Goal: Task Accomplishment & Management: Manage account settings

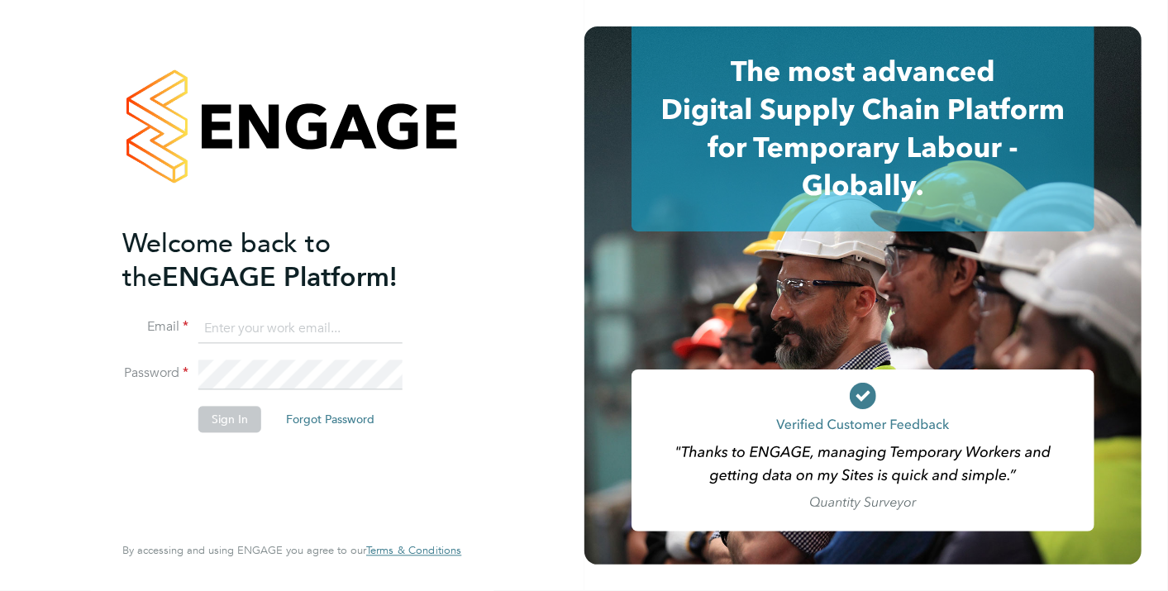
type input "[PERSON_NAME][EMAIL_ADDRESS][PERSON_NAME][DOMAIN_NAME]"
click at [213, 409] on button "Sign In" at bounding box center [229, 419] width 63 height 26
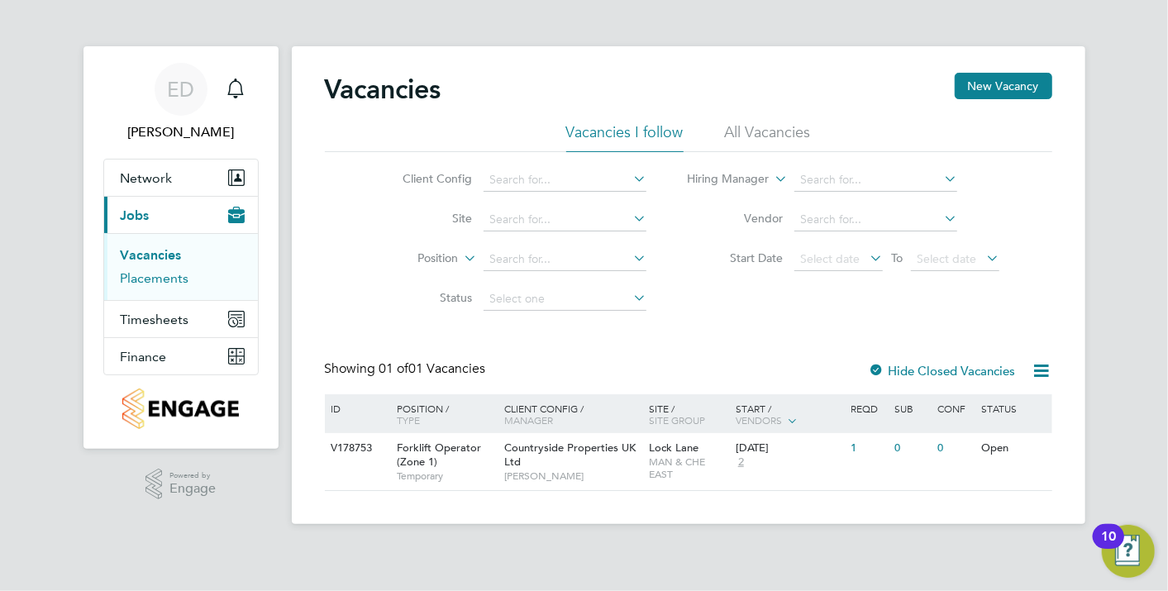
click at [169, 279] on link "Placements" at bounding box center [155, 278] width 69 height 16
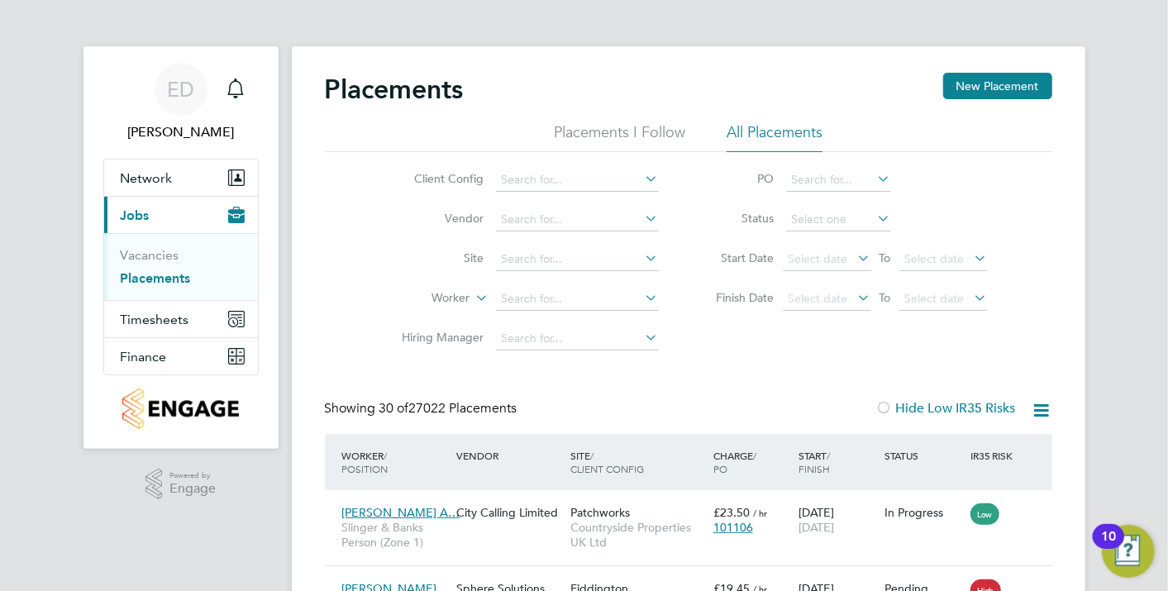
click at [634, 166] on li "Client Config" at bounding box center [524, 180] width 311 height 40
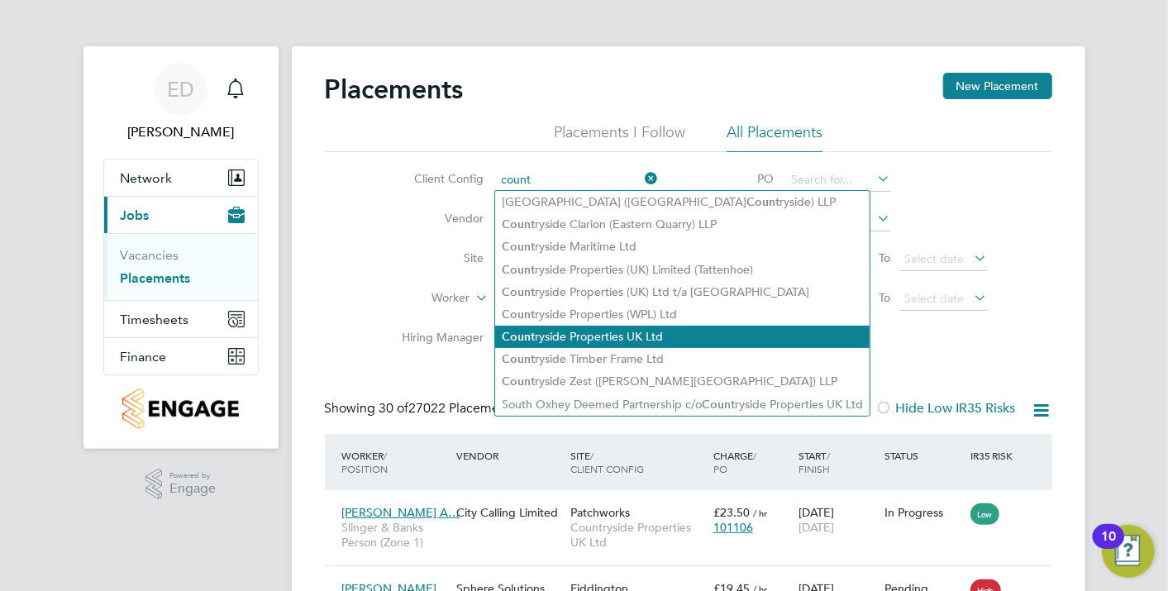
click at [663, 332] on li "Count ryside Properties UK Ltd" at bounding box center [682, 337] width 375 height 22
type input "Countryside Properties UK Ltd"
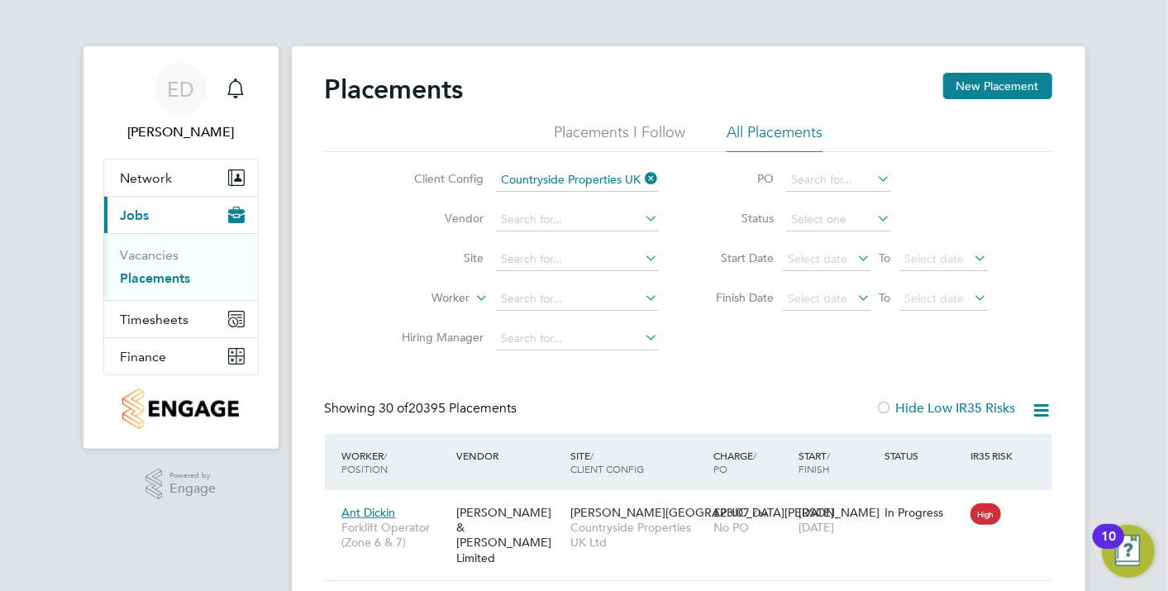
click at [643, 220] on icon at bounding box center [643, 218] width 0 height 23
click at [612, 246] on li "Faw kes & Reece Limited" at bounding box center [597, 242] width 205 height 22
type input "Fawkes & Reece Limited"
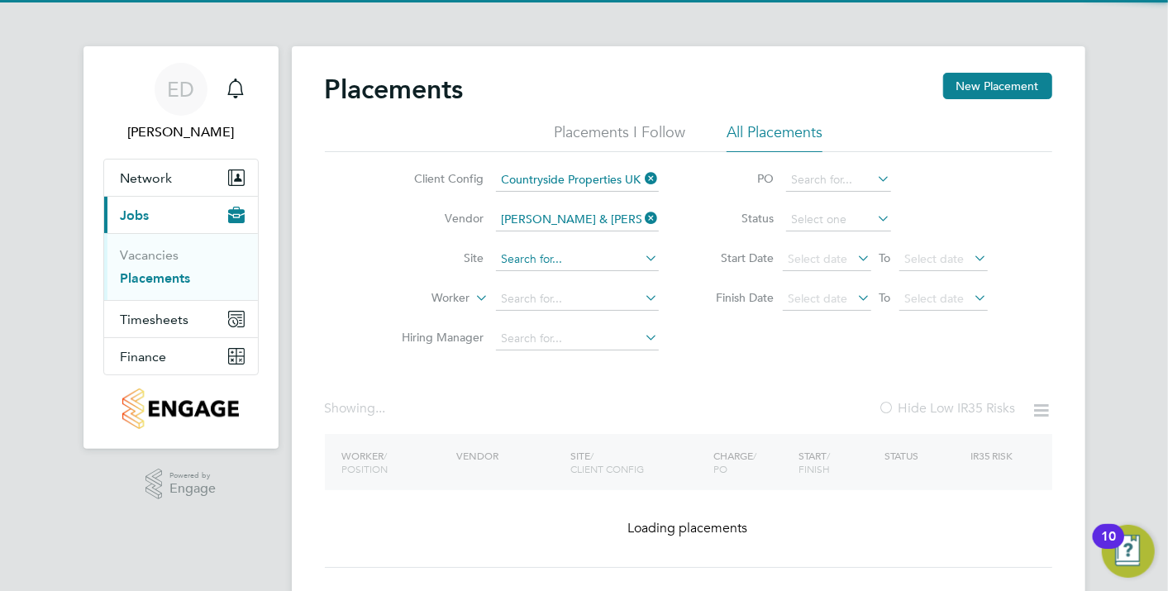
click at [602, 268] on input at bounding box center [577, 259] width 163 height 23
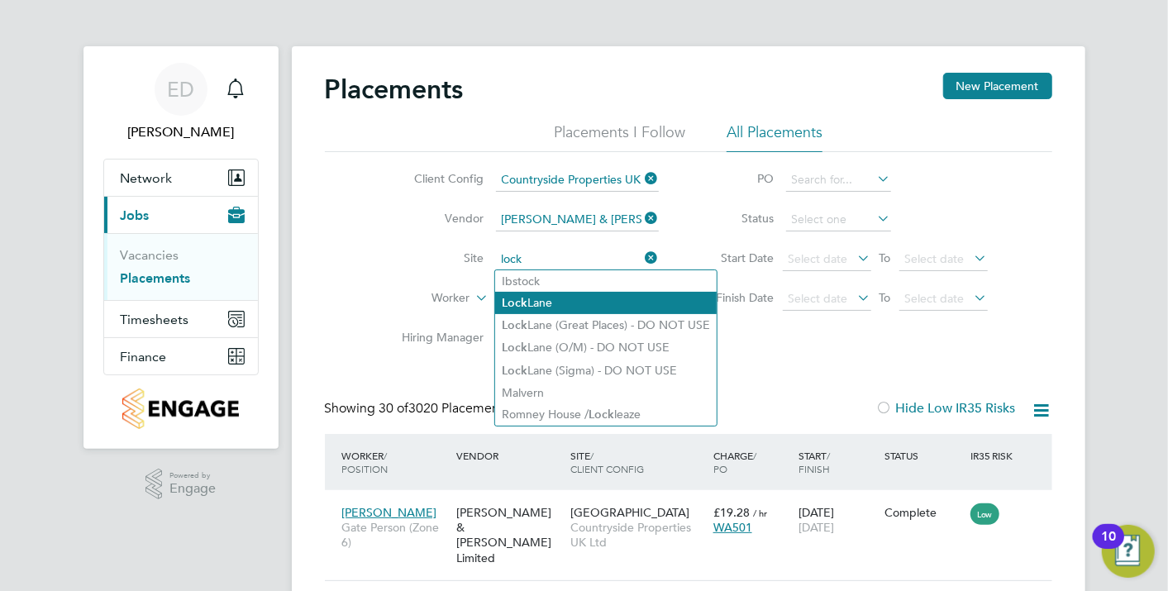
click at [585, 297] on li "Lock Lane" at bounding box center [606, 303] width 222 height 22
type input "Lock Lane"
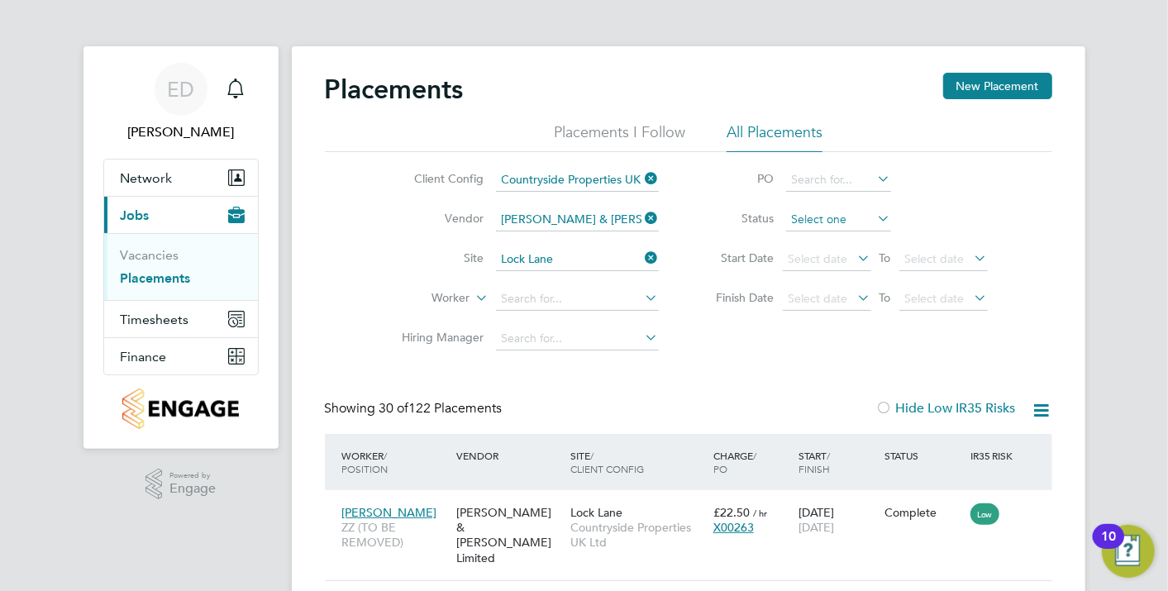
click at [824, 217] on input at bounding box center [838, 219] width 105 height 23
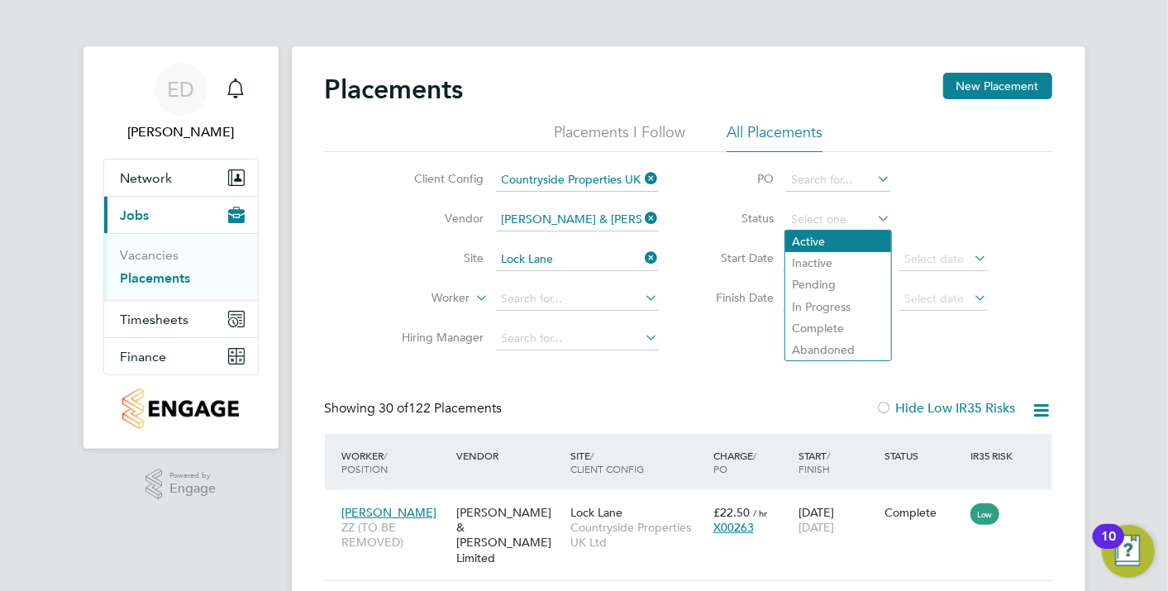
click at [817, 237] on li "Active" at bounding box center [839, 242] width 106 height 22
type input "Active"
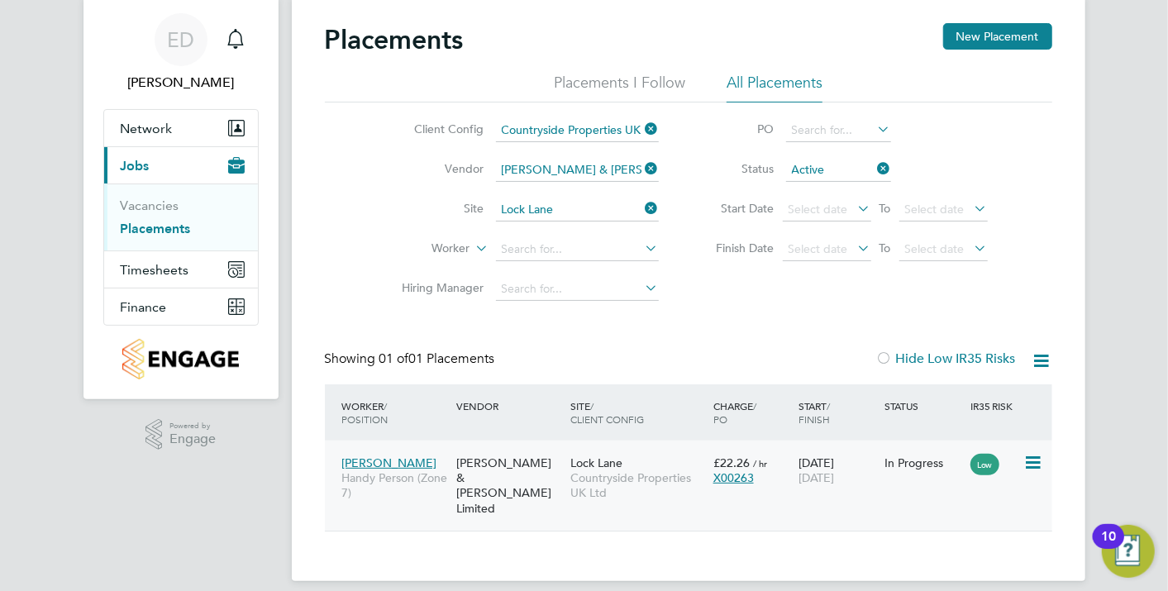
click at [789, 475] on div "X00263" at bounding box center [753, 478] width 78 height 15
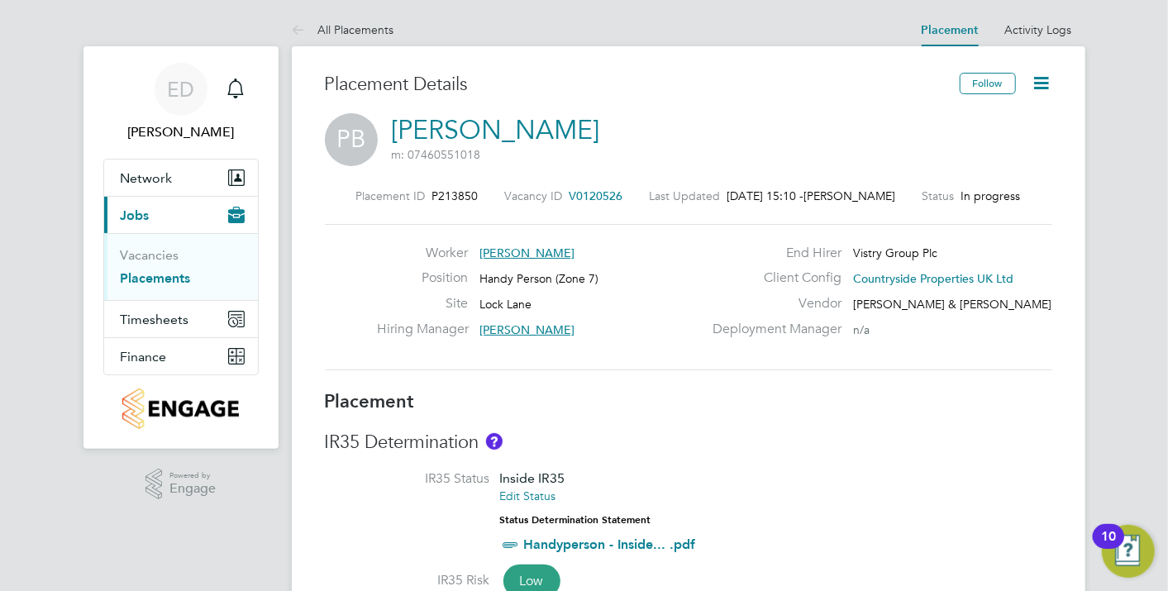
click at [1038, 78] on icon at bounding box center [1042, 83] width 21 height 21
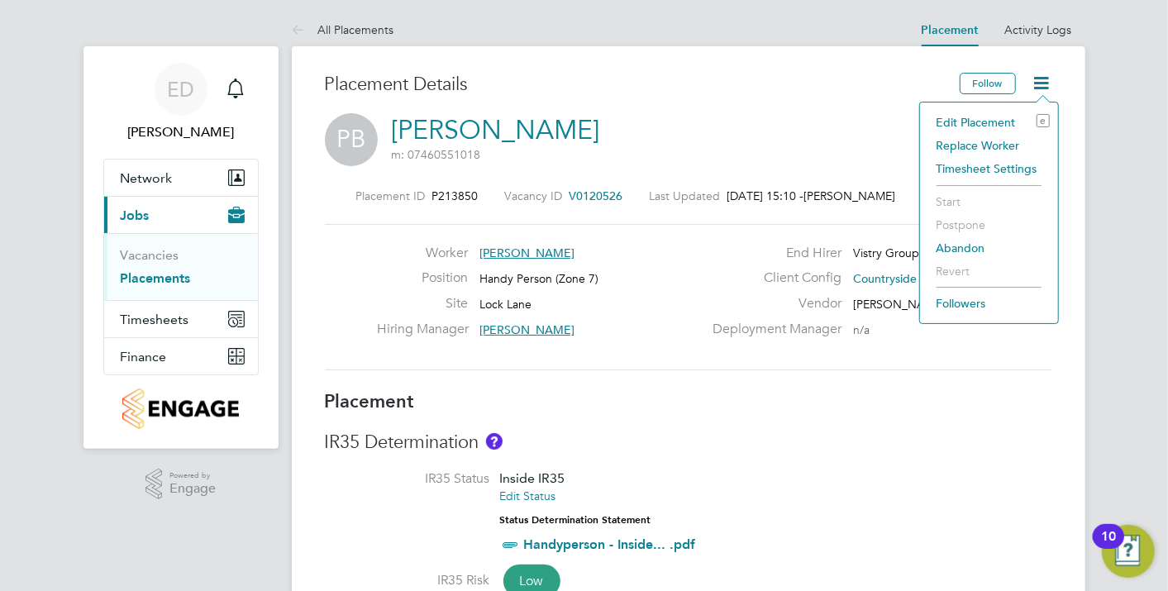
click at [1001, 121] on li "Edit Placement e" at bounding box center [990, 122] width 122 height 23
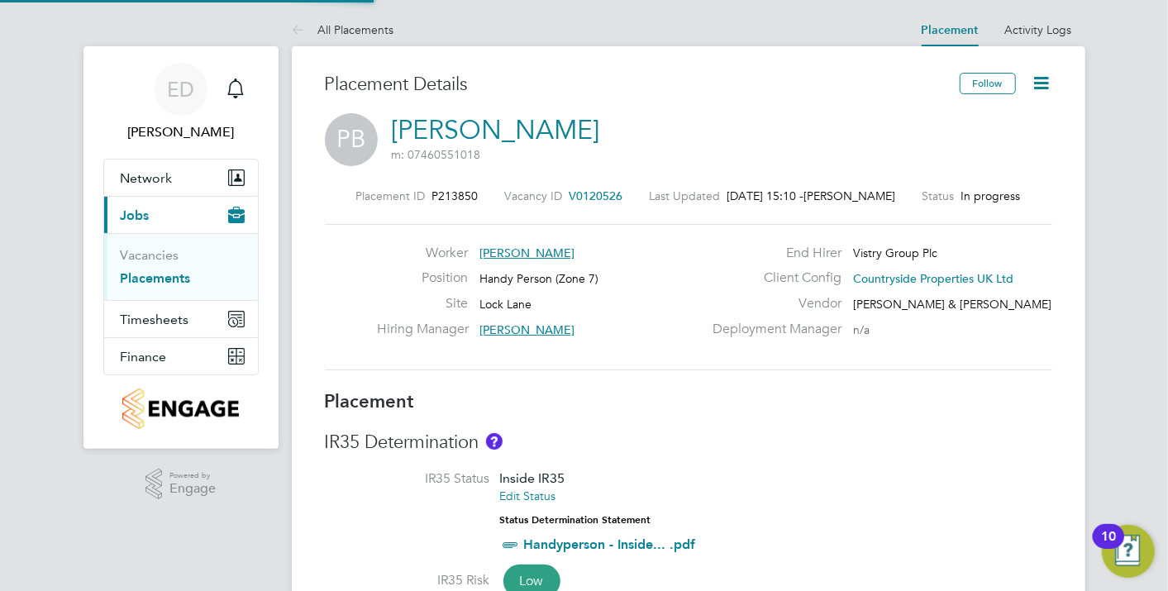
type input "[PERSON_NAME]"
type input "Mark Matthews"
type input "[DATE]"
type input "07:30"
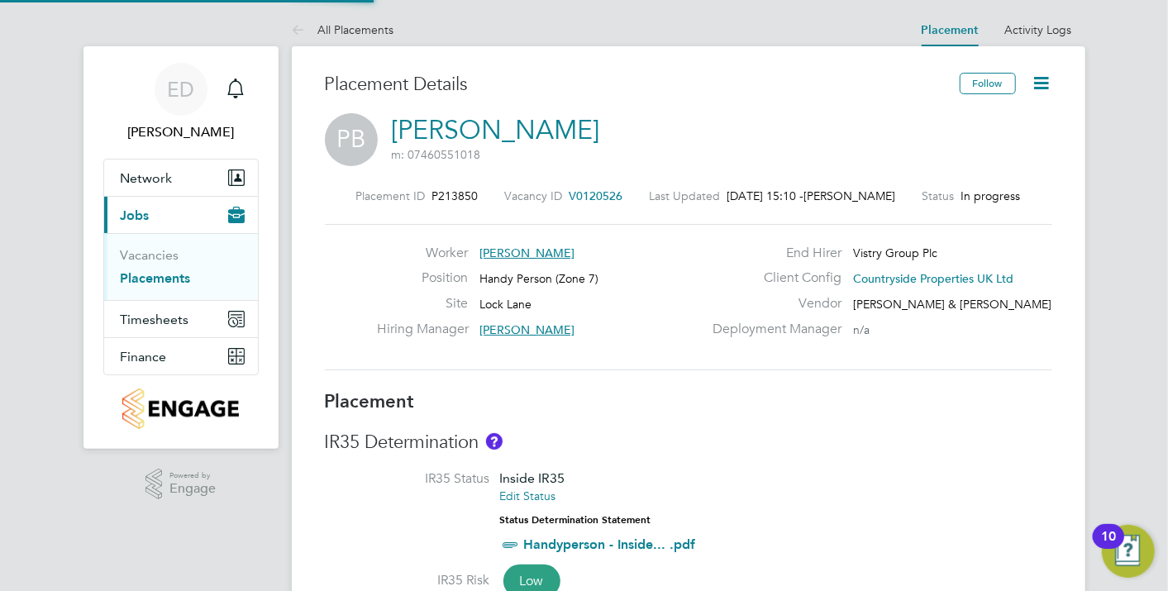
type input "16:30"
type input "CAN-511246"
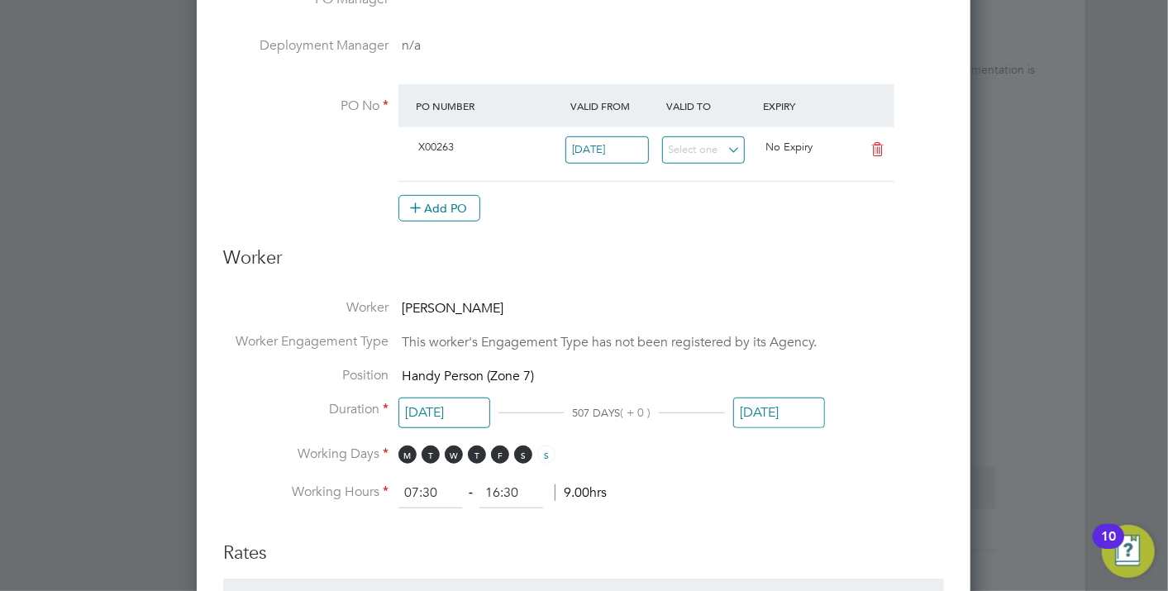
click at [796, 412] on input "05 Sep 2025" at bounding box center [779, 413] width 92 height 31
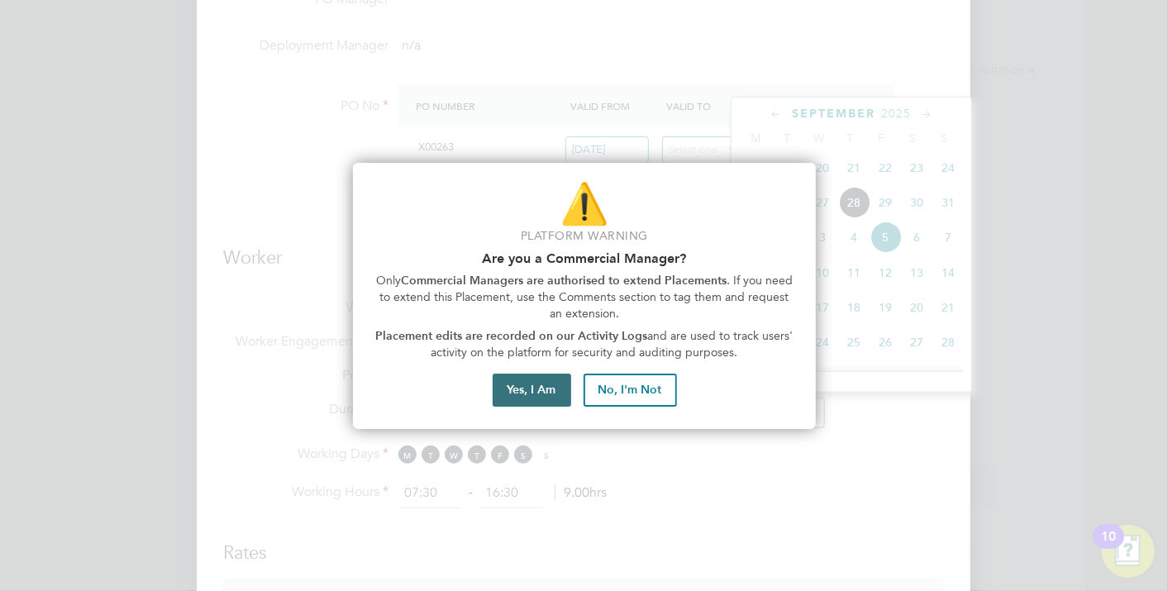
click at [542, 392] on button "Yes, I Am" at bounding box center [532, 390] width 79 height 33
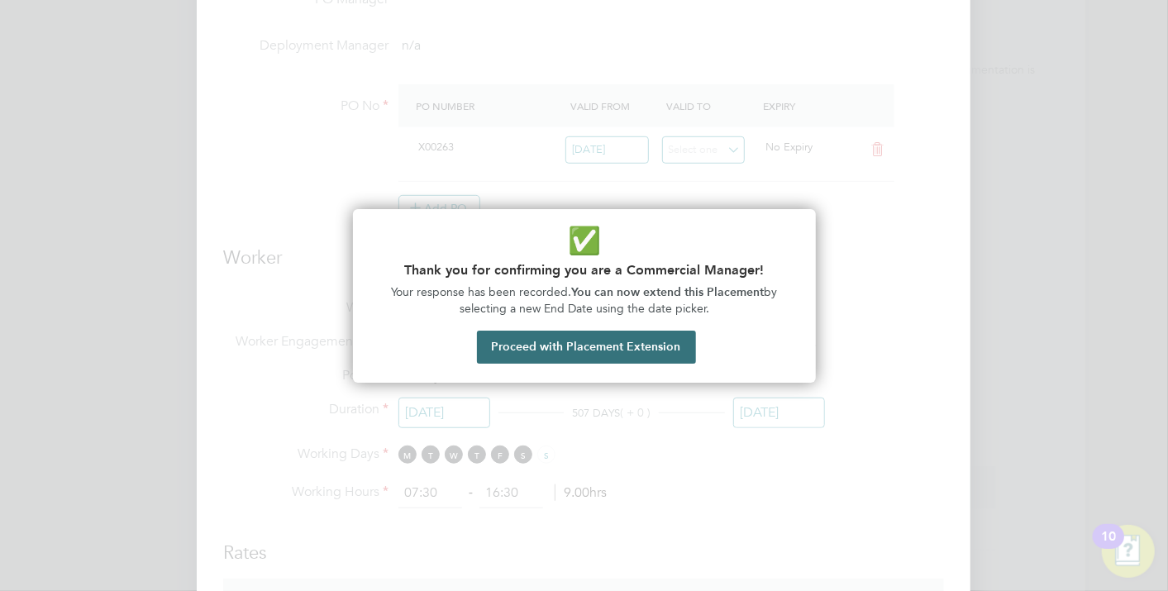
click at [614, 354] on button "Proceed with Placement Extension" at bounding box center [586, 347] width 219 height 33
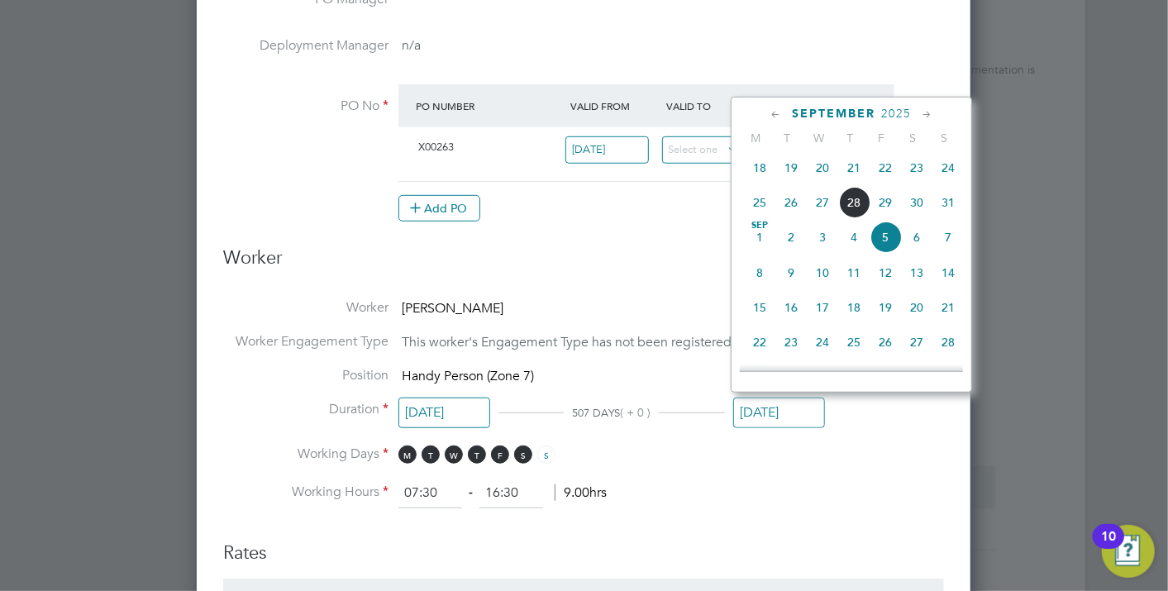
click at [926, 113] on icon at bounding box center [928, 115] width 16 height 18
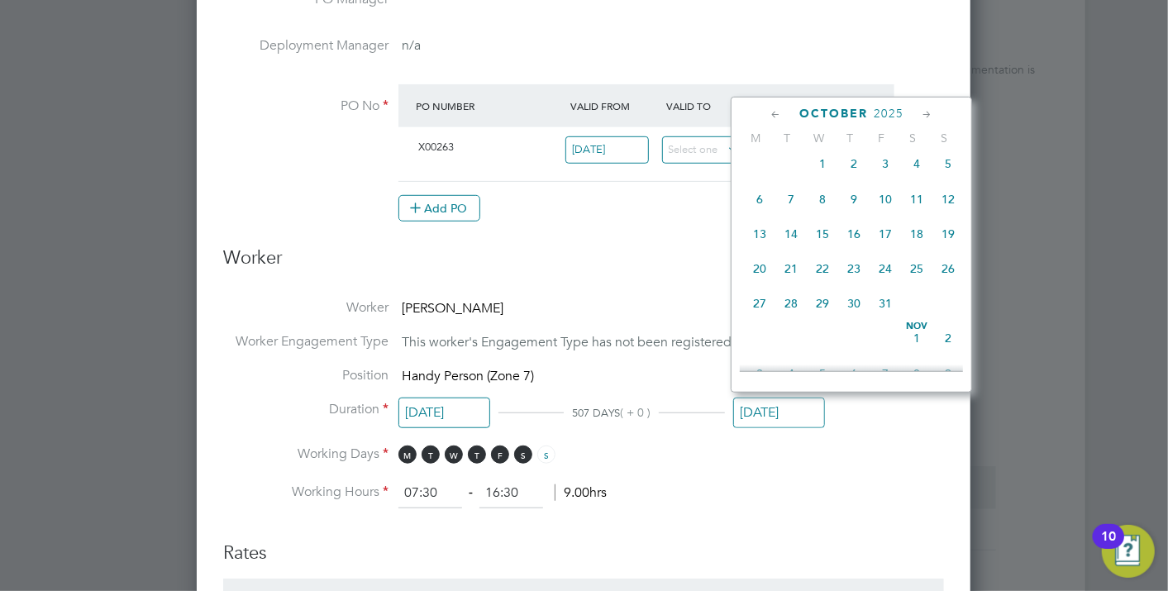
click at [886, 176] on span "3" at bounding box center [885, 163] width 31 height 31
type input "03 Oct 2025"
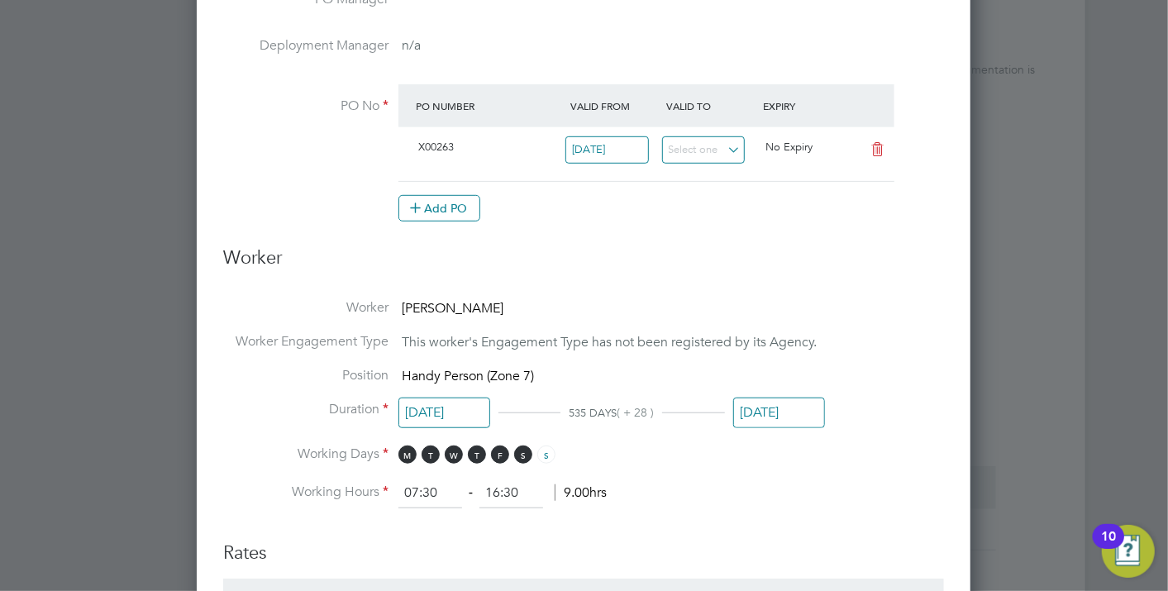
click at [886, 452] on li "Working Days M T W T F S S" at bounding box center [583, 463] width 721 height 34
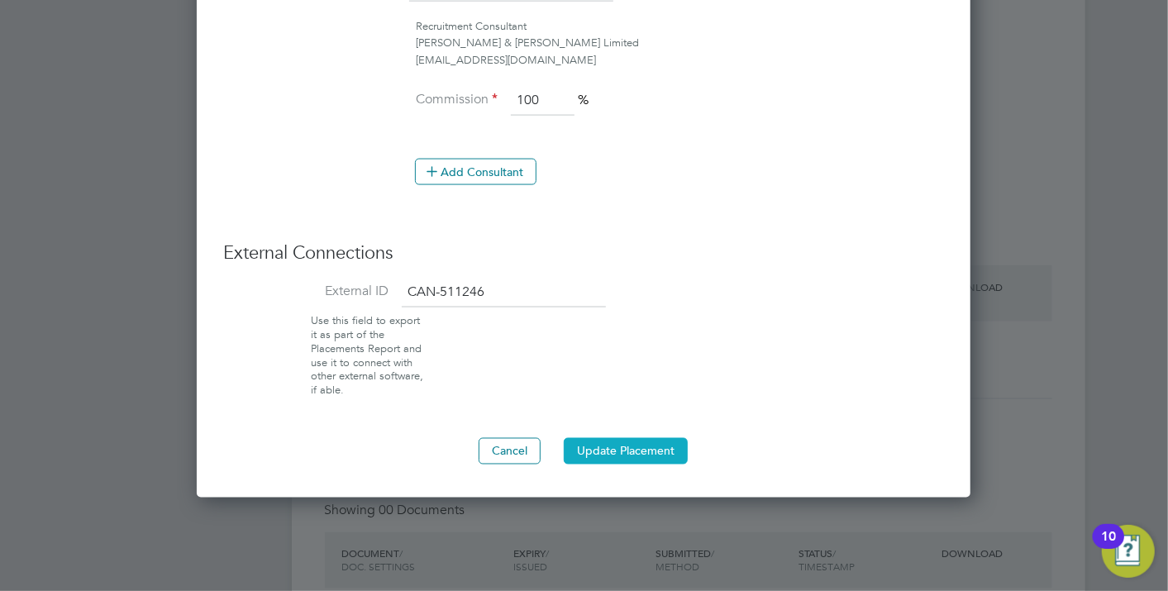
click at [609, 438] on button "Update Placement" at bounding box center [626, 451] width 124 height 26
